Goal: Task Accomplishment & Management: Manage account settings

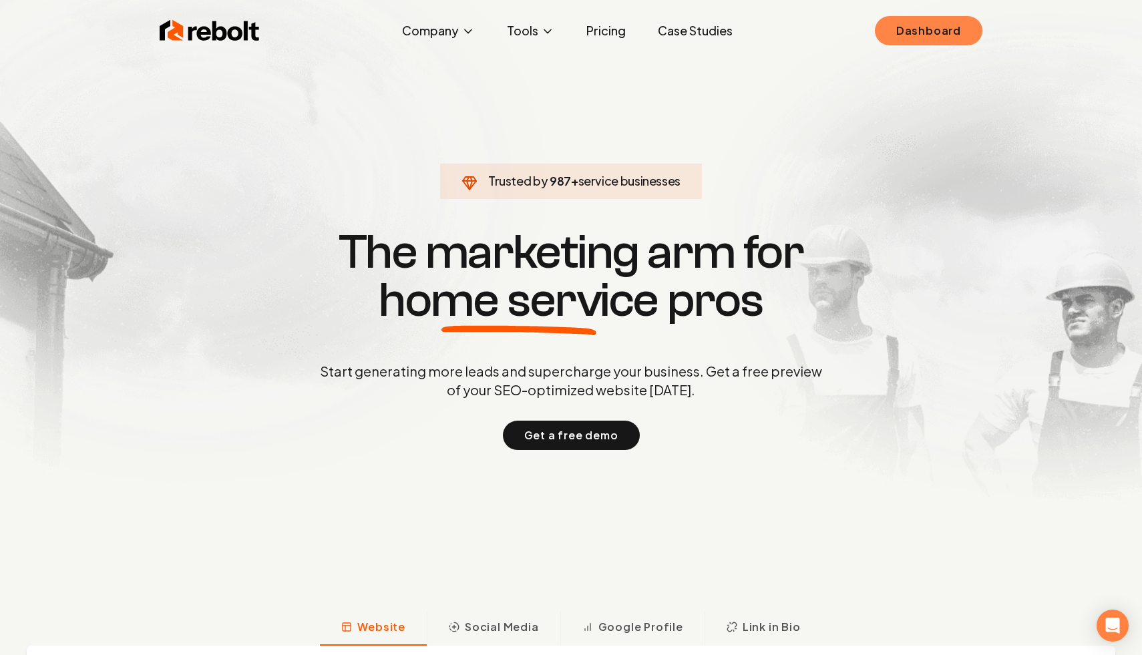
click at [926, 29] on link "Dashboard" at bounding box center [929, 30] width 108 height 29
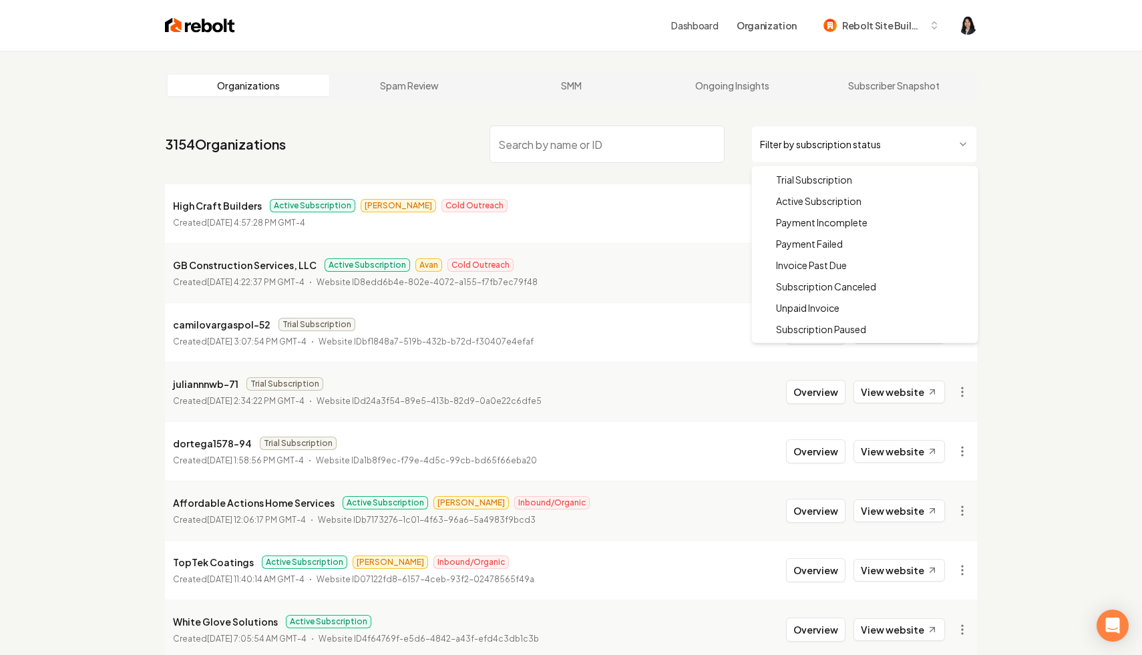
click at [843, 145] on html "Dashboard Organization Rebolt Site Builder Organizations Spam Review SMM Ongoin…" at bounding box center [571, 327] width 1142 height 655
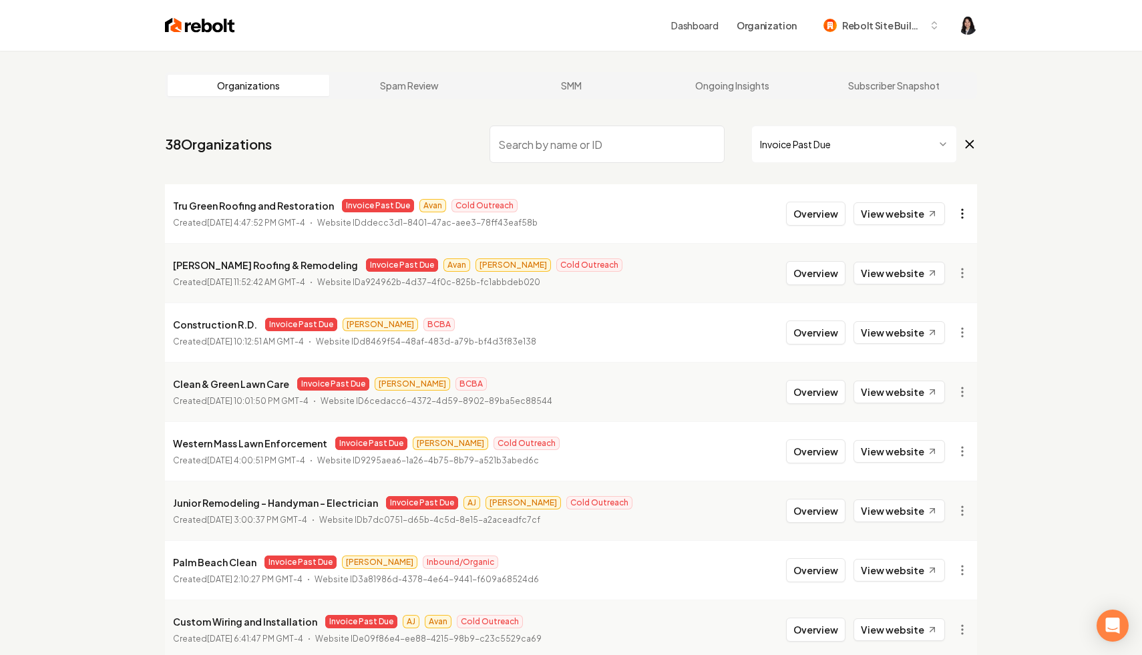
click at [962, 218] on html "Dashboard Organization Rebolt Site Builder Organizations Spam Review SMM Ongoin…" at bounding box center [571, 327] width 1142 height 655
click at [933, 330] on link "View in Stripe" at bounding box center [929, 329] width 85 height 21
drag, startPoint x: 325, startPoint y: 206, endPoint x: 164, endPoint y: 206, distance: 160.9
copy p "Tru Green Roofing and Restoration"
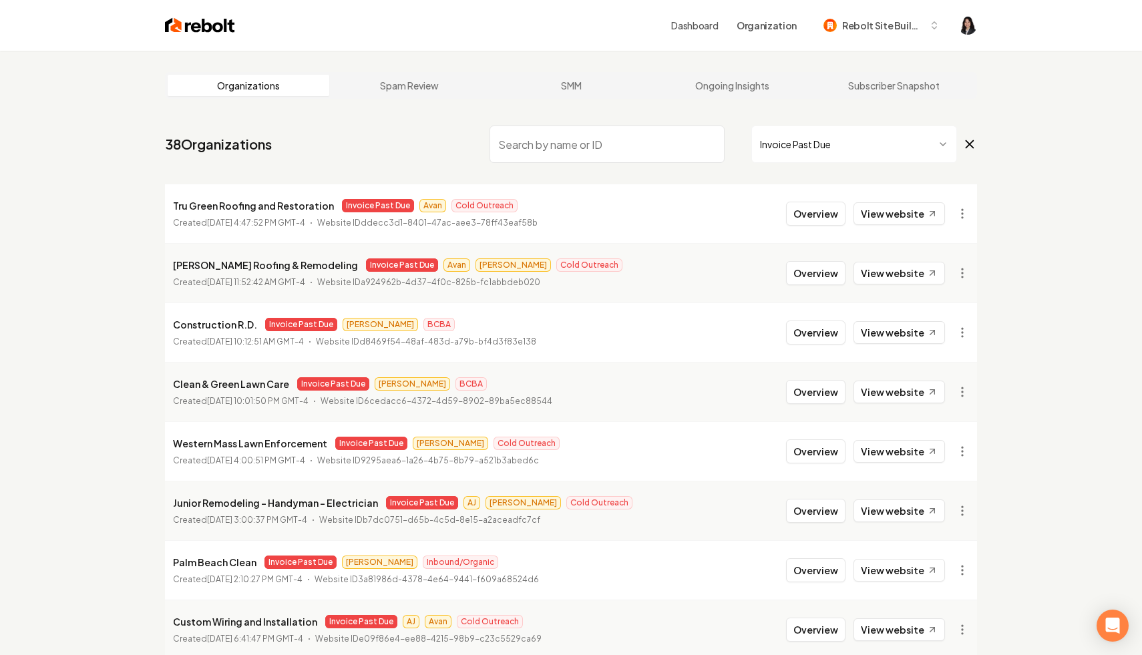
click at [343, 150] on nav "38 Organizations Invoice Past Due" at bounding box center [571, 149] width 812 height 59
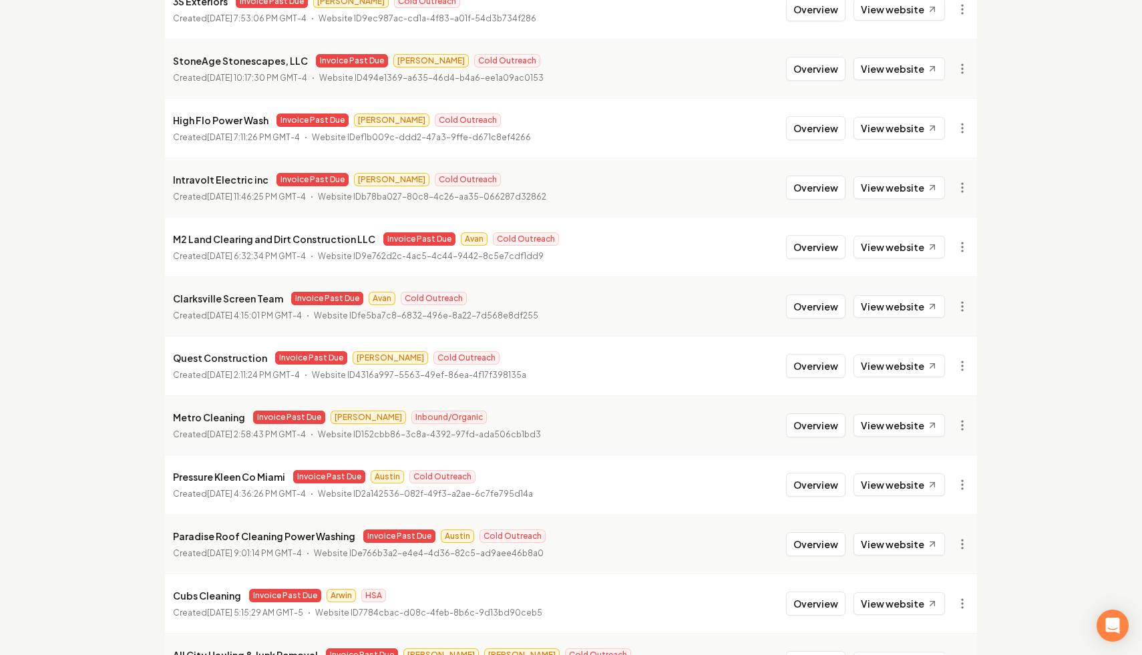
scroll to position [1038, 0]
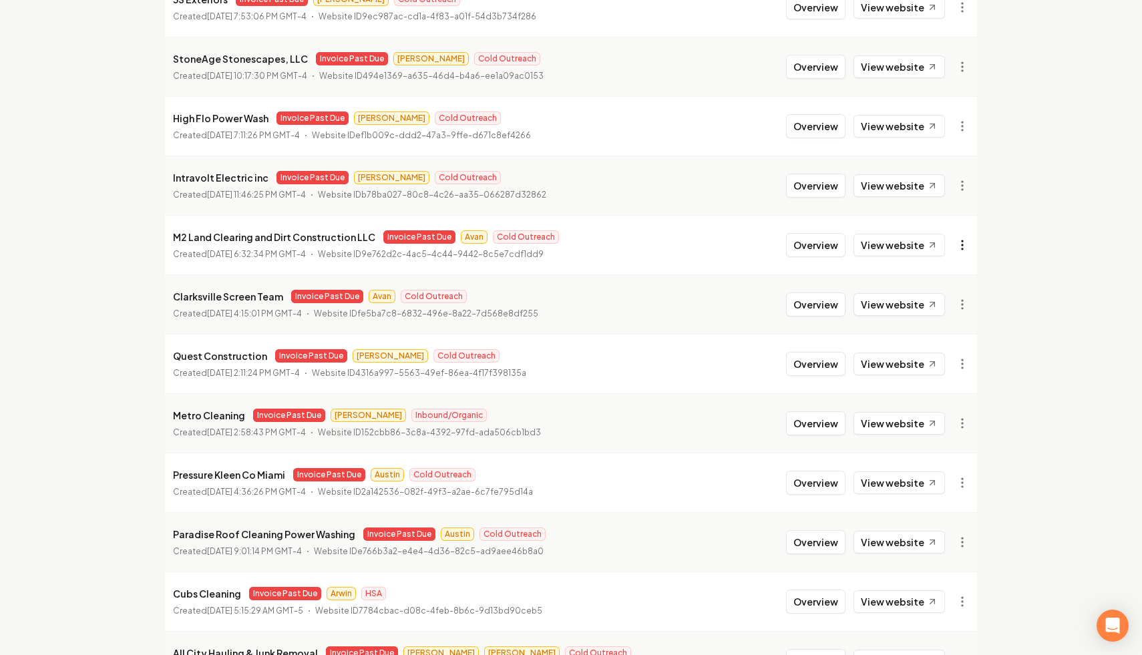
click at [938, 360] on link "View in Stripe" at bounding box center [929, 360] width 85 height 21
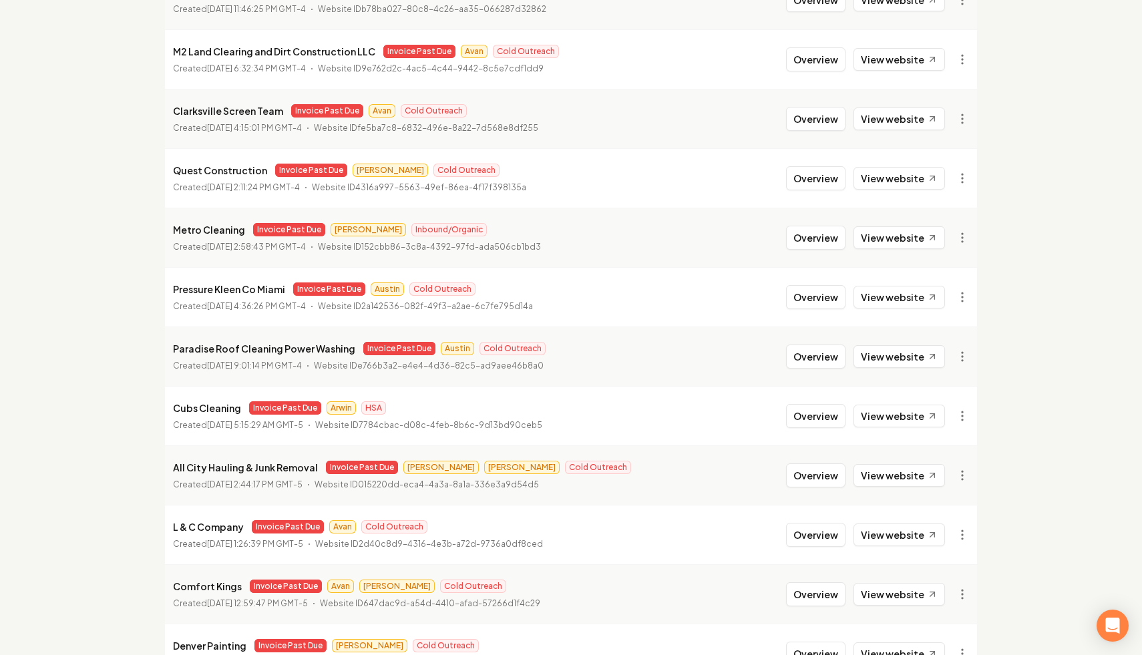
scroll to position [1368, 0]
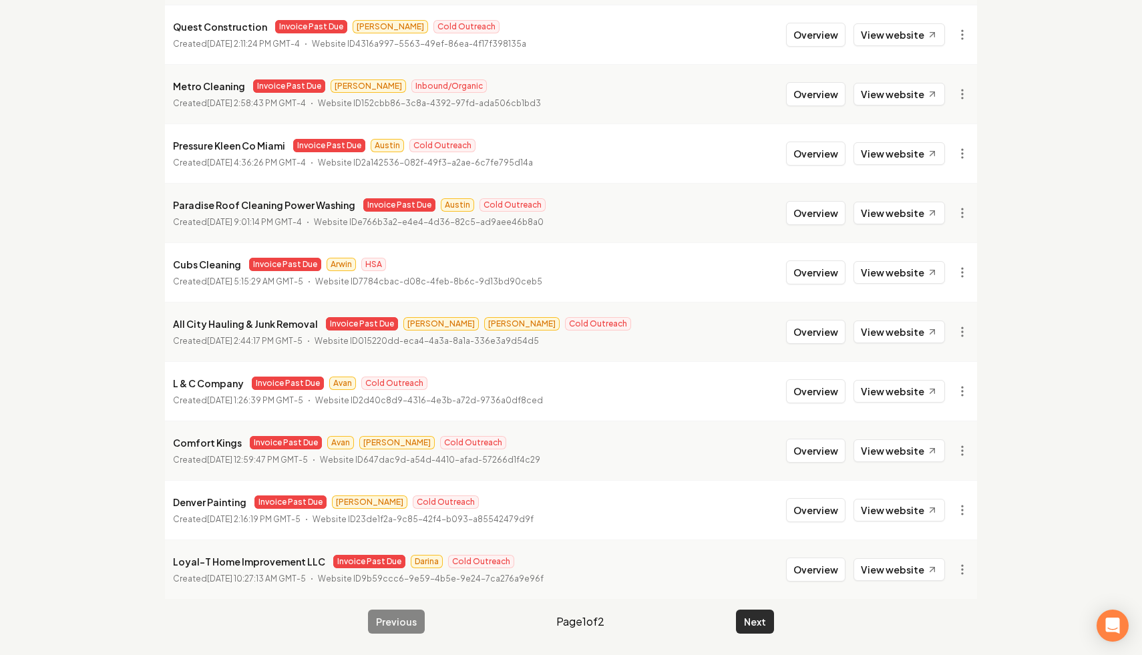
click at [753, 622] on button "Next" at bounding box center [755, 622] width 38 height 24
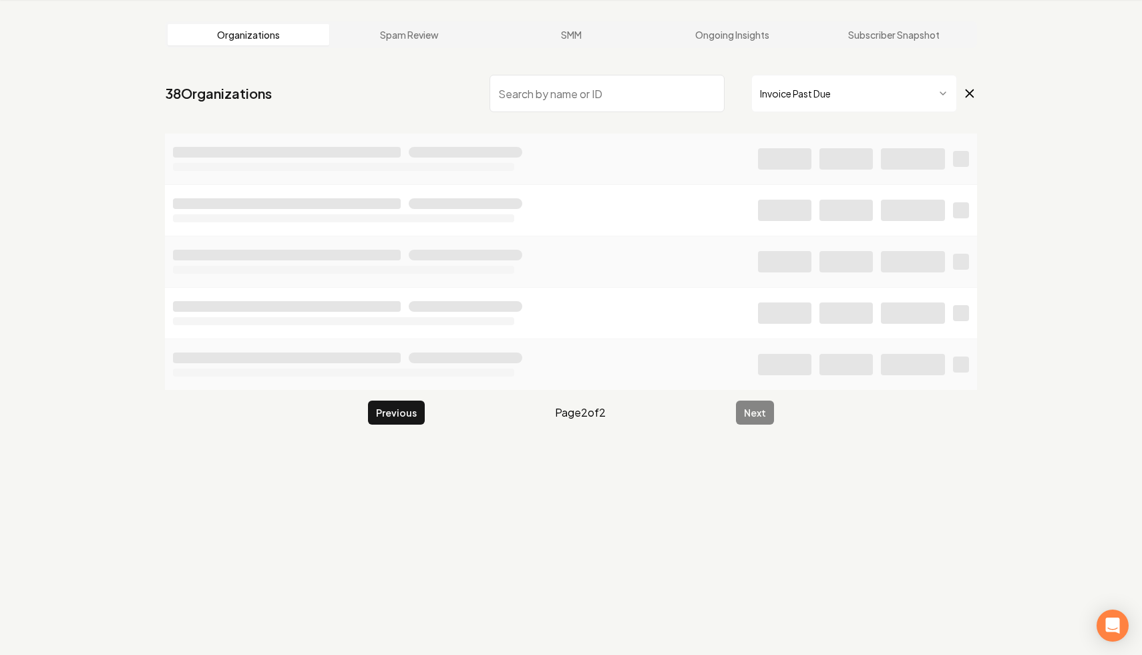
scroll to position [60, 0]
